Goal: Use online tool/utility

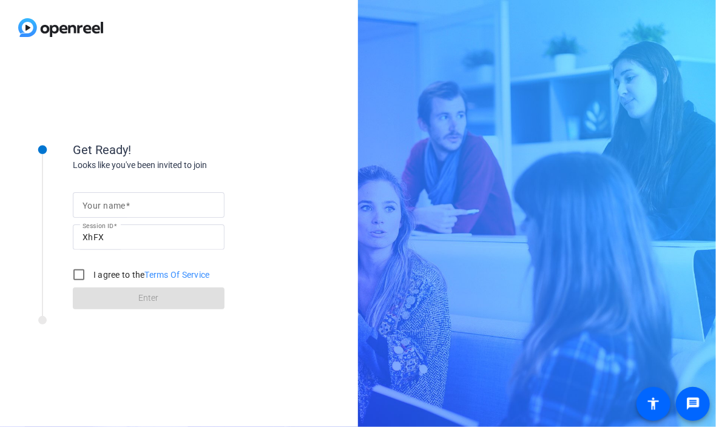
drag, startPoint x: 122, startPoint y: 208, endPoint x: 107, endPoint y: 206, distance: 15.3
click at [122, 208] on mat-label "Your name" at bounding box center [104, 206] width 43 height 10
click at [122, 208] on input "Your name" at bounding box center [149, 205] width 132 height 15
type input "[PERSON_NAME]"
click at [74, 272] on input "I agree to the Terms Of Service" at bounding box center [79, 275] width 24 height 24
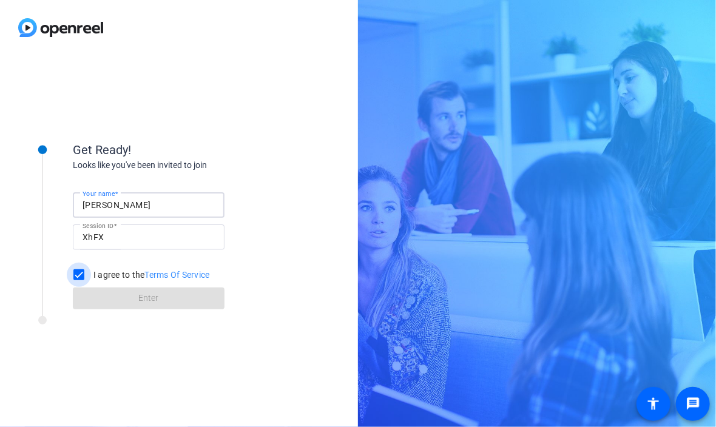
checkbox input "true"
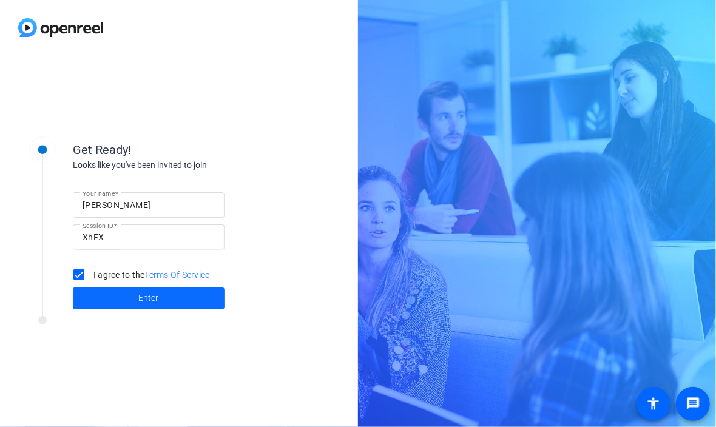
click at [149, 300] on span "Enter" at bounding box center [149, 298] width 20 height 13
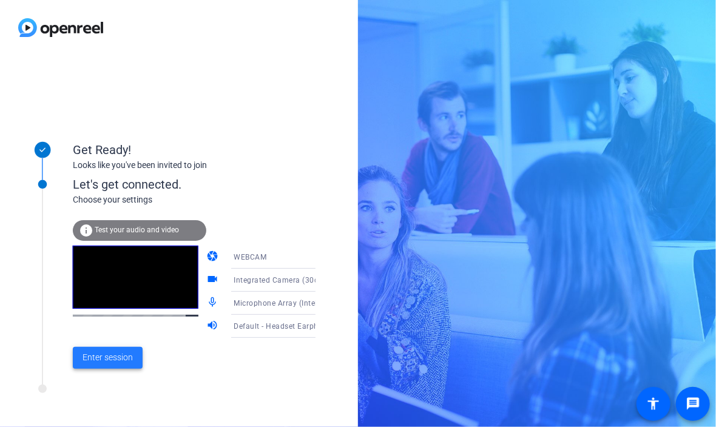
click at [108, 354] on span "Enter session" at bounding box center [108, 357] width 50 height 13
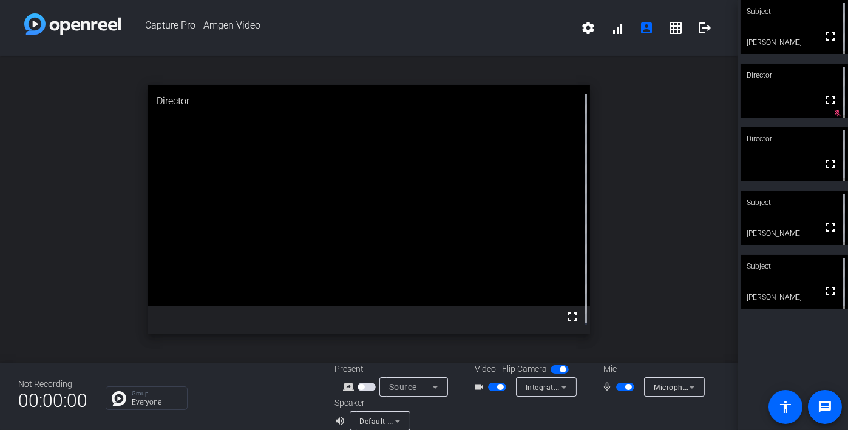
click at [625, 387] on span "button" at bounding box center [628, 387] width 6 height 6
click at [621, 387] on span "button" at bounding box center [625, 387] width 18 height 8
click at [625, 387] on span "button" at bounding box center [628, 387] width 6 height 6
click at [623, 384] on span "button" at bounding box center [625, 387] width 18 height 8
click at [625, 384] on span "button" at bounding box center [628, 387] width 6 height 6
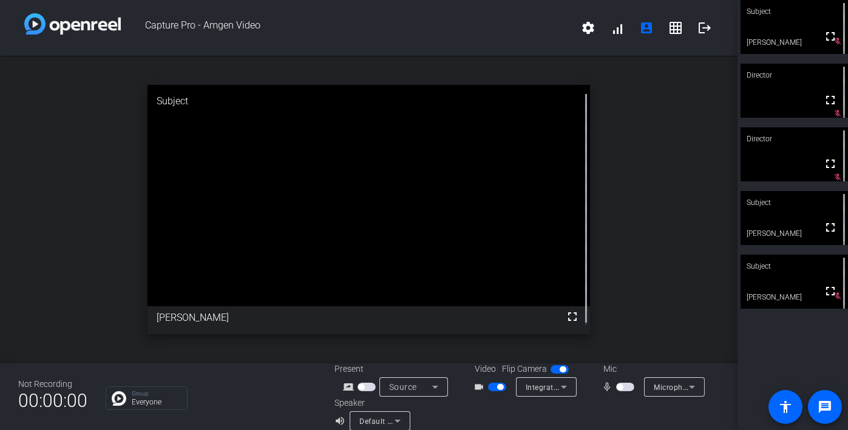
click at [617, 389] on span "button" at bounding box center [620, 387] width 6 height 6
click at [625, 385] on span "button" at bounding box center [628, 387] width 6 height 6
click at [617, 390] on span "button" at bounding box center [625, 387] width 18 height 8
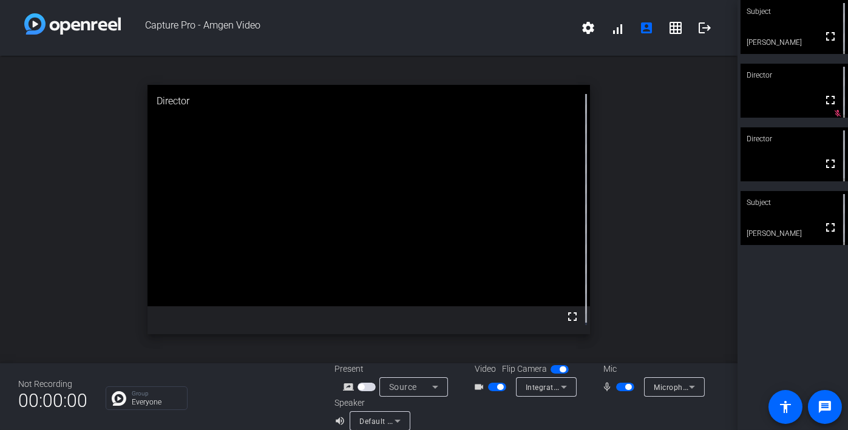
click at [625, 385] on span "button" at bounding box center [628, 387] width 6 height 6
click at [618, 388] on span "button" at bounding box center [620, 387] width 6 height 6
